Goal: Navigation & Orientation: Find specific page/section

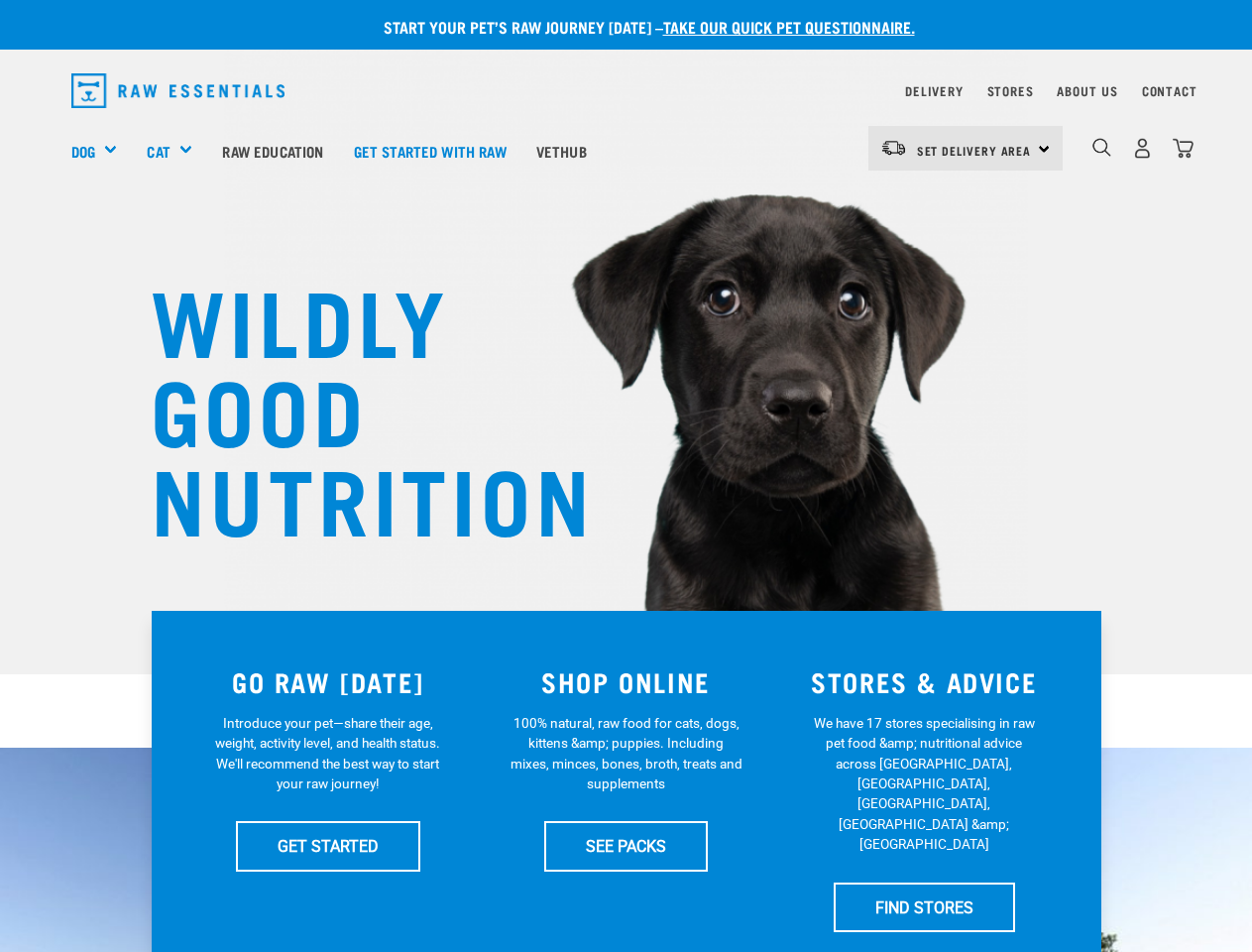
click at [102, 151] on div "Dog" at bounding box center [102, 150] width 62 height 79
click at [179, 151] on div "Cat" at bounding box center [177, 150] width 61 height 79
click at [966, 148] on span "Set Delivery Area" at bounding box center [974, 150] width 115 height 7
click at [1102, 148] on img "dropdown navigation" at bounding box center [1102, 147] width 19 height 19
